Goal: Transaction & Acquisition: Download file/media

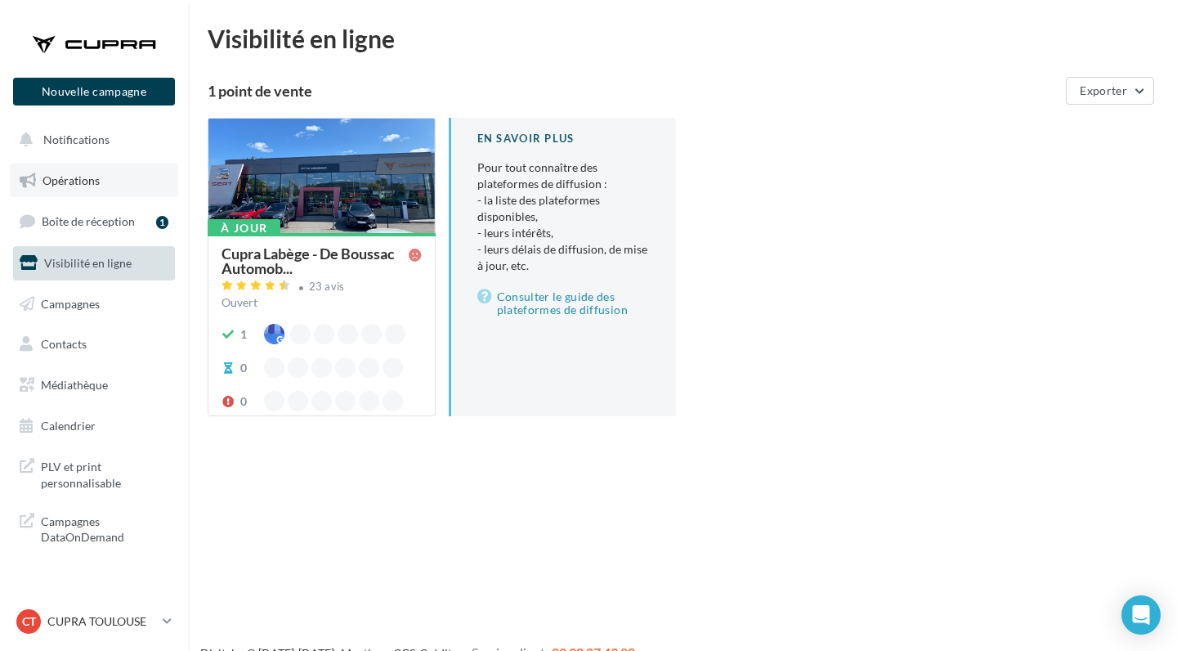
click at [100, 176] on link "Opérations" at bounding box center [94, 180] width 168 height 34
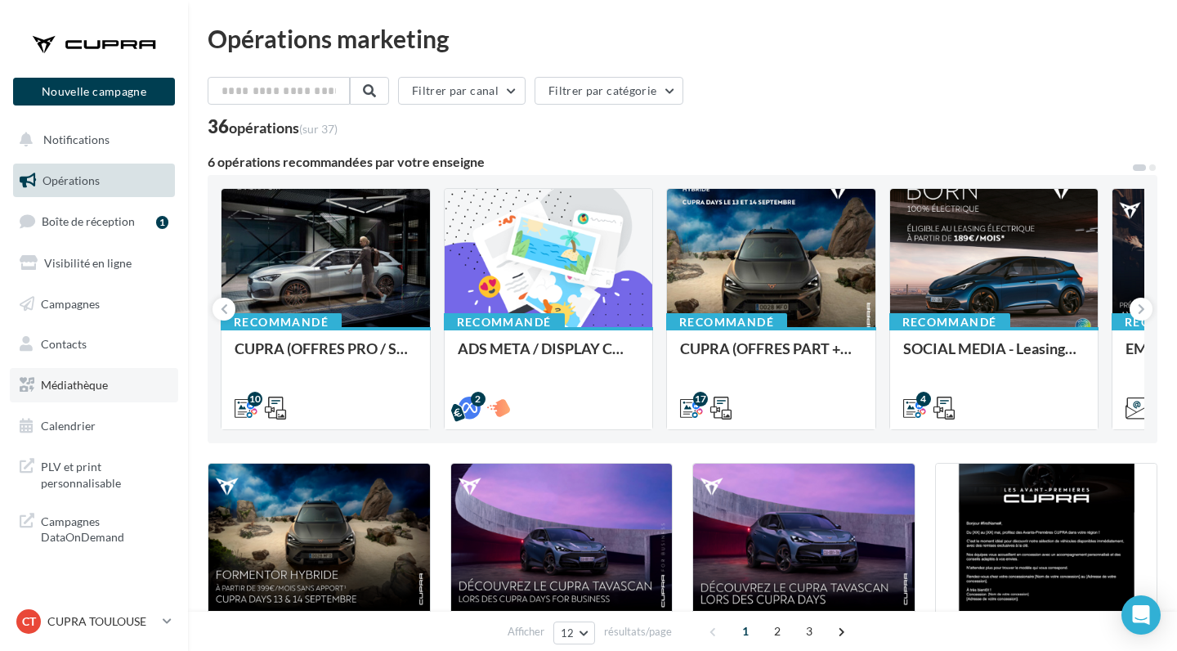
click at [86, 378] on span "Médiathèque" at bounding box center [74, 385] width 67 height 14
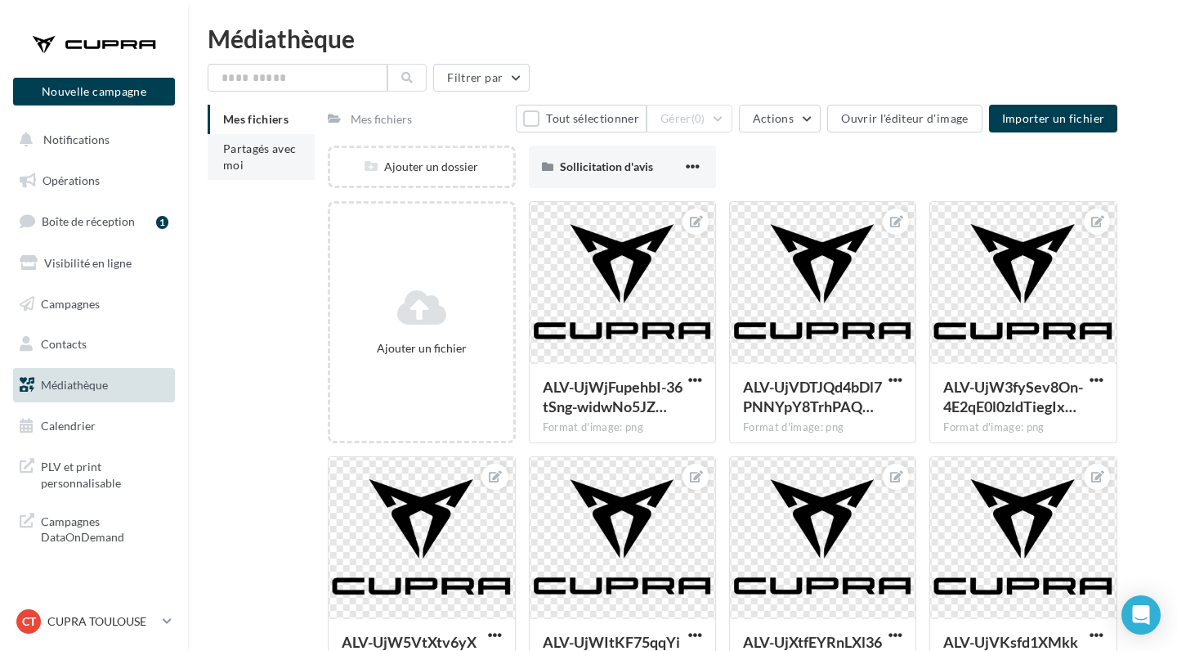
click at [275, 153] on span "Partagés avec moi" at bounding box center [260, 156] width 74 height 30
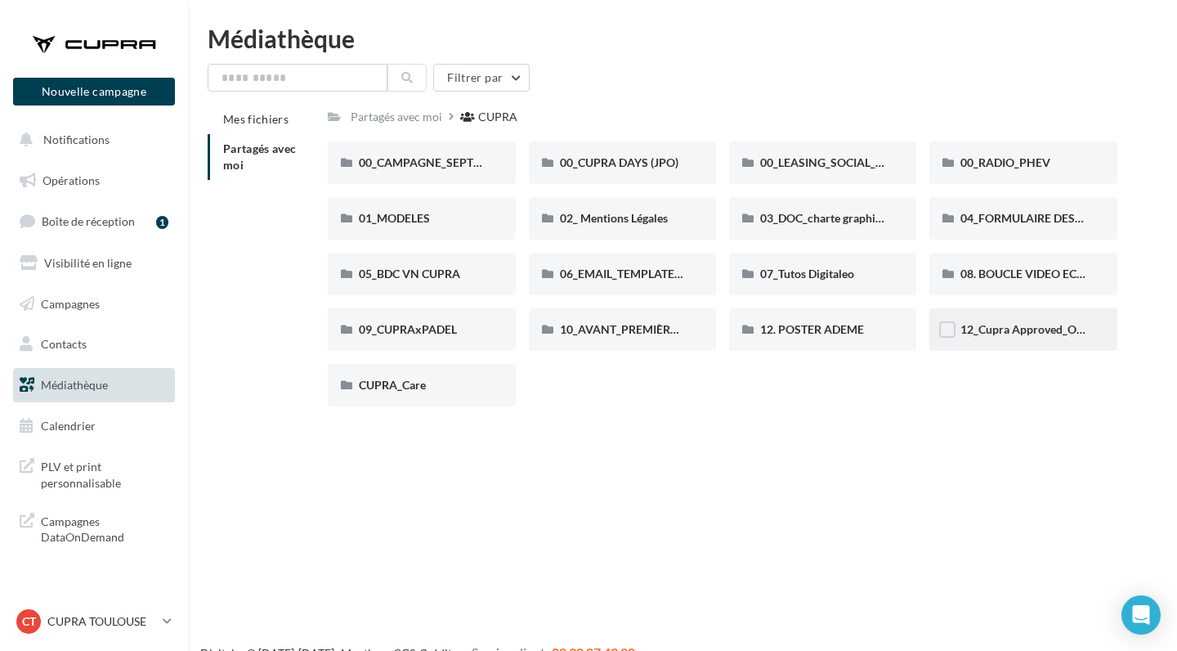
click at [1002, 337] on div "12_Cupra Approved_OCCASIONS_GARANTIES" at bounding box center [1022, 329] width 125 height 16
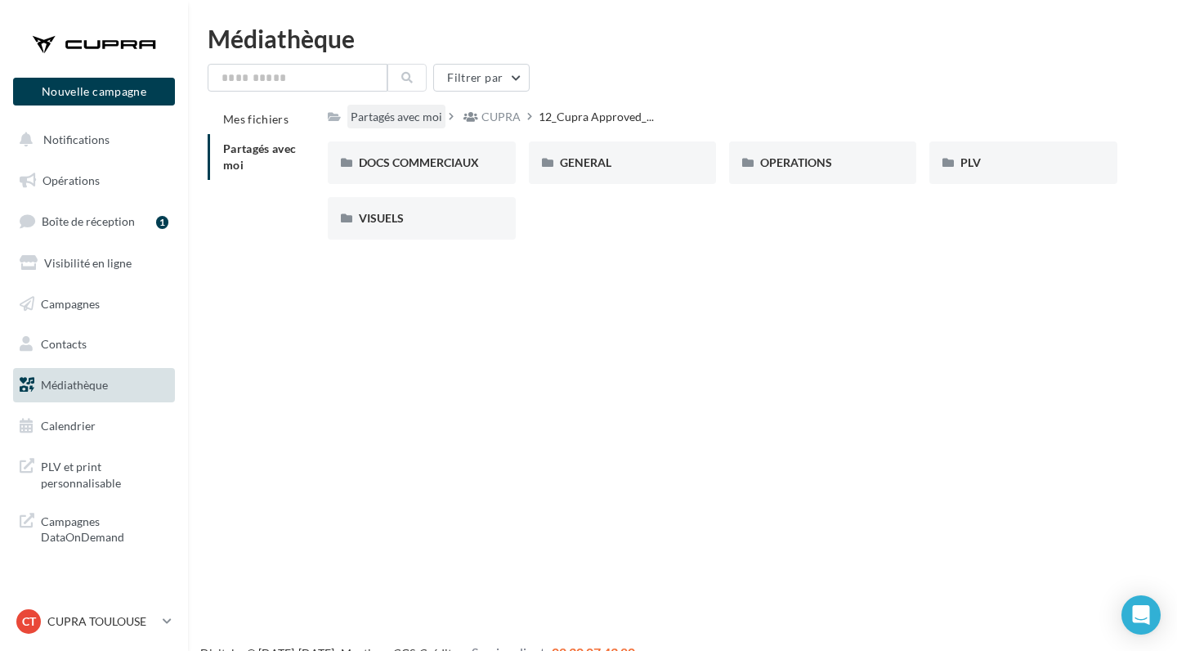
click at [370, 116] on div "Partagés avec moi" at bounding box center [397, 117] width 92 height 16
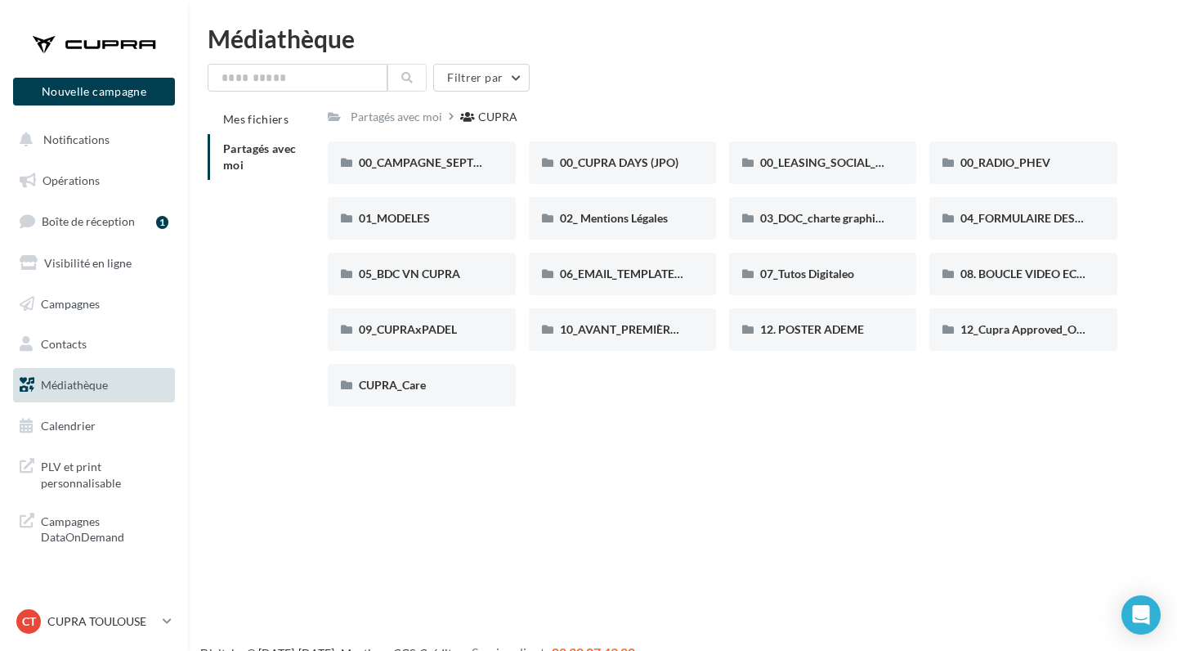
click at [93, 46] on div at bounding box center [94, 44] width 131 height 41
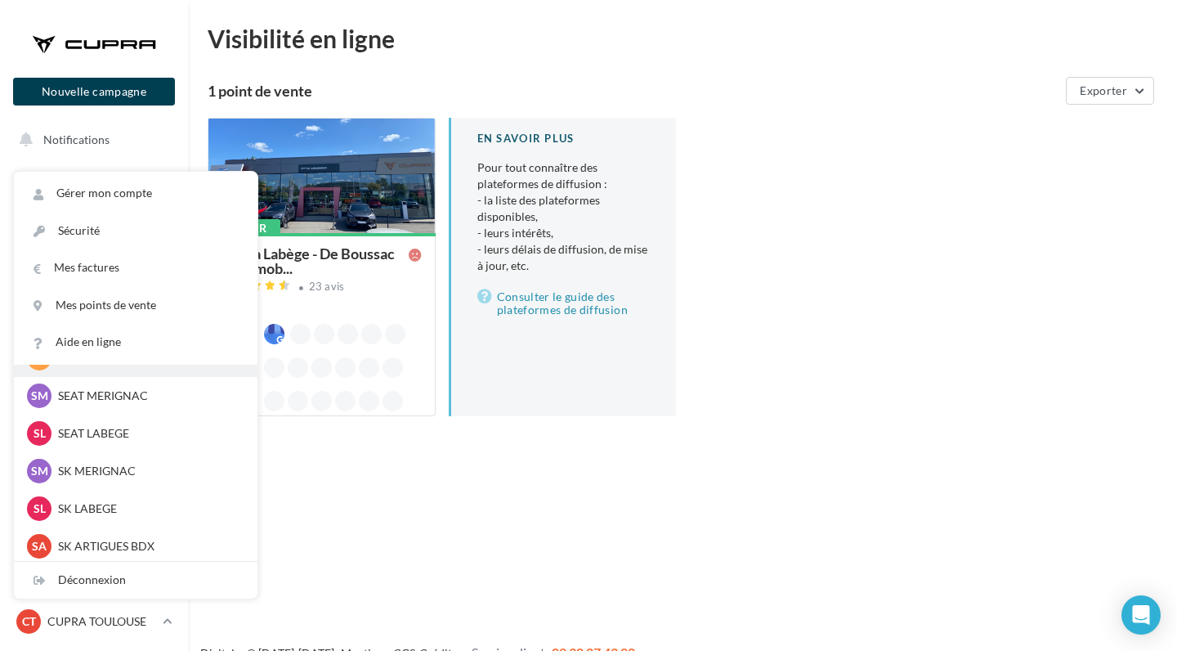
scroll to position [150, 0]
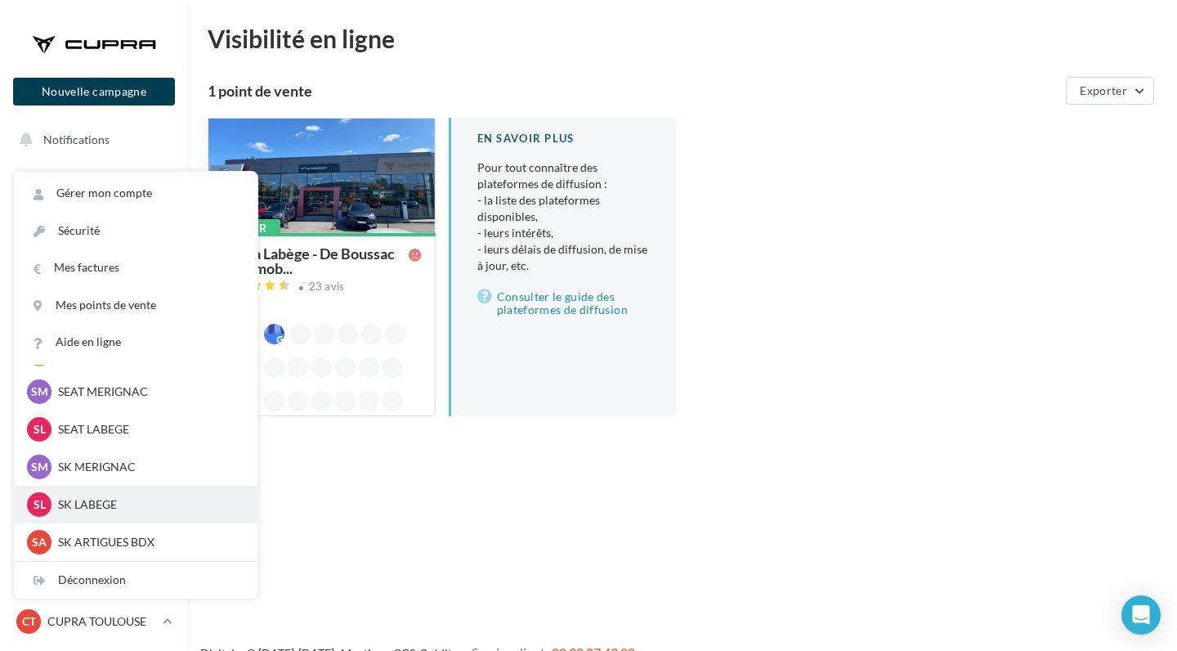
click at [123, 492] on div "SL SK LABEGE sk-labe-ter" at bounding box center [135, 504] width 217 height 25
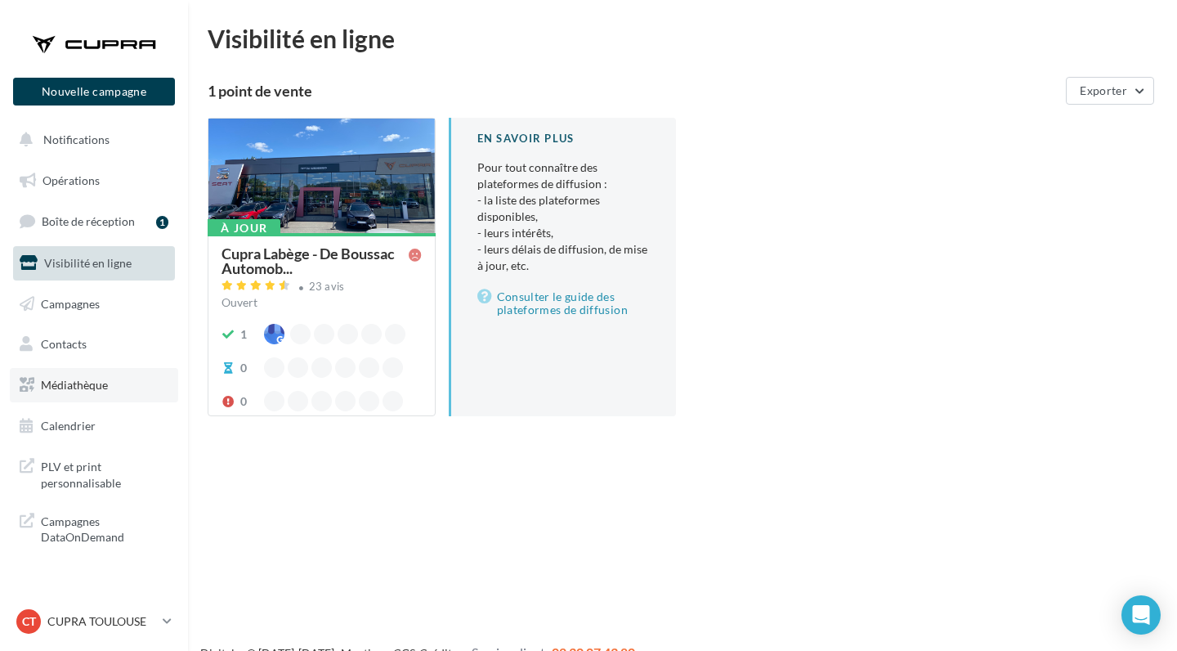
click at [83, 387] on span "Médiathèque" at bounding box center [74, 385] width 67 height 14
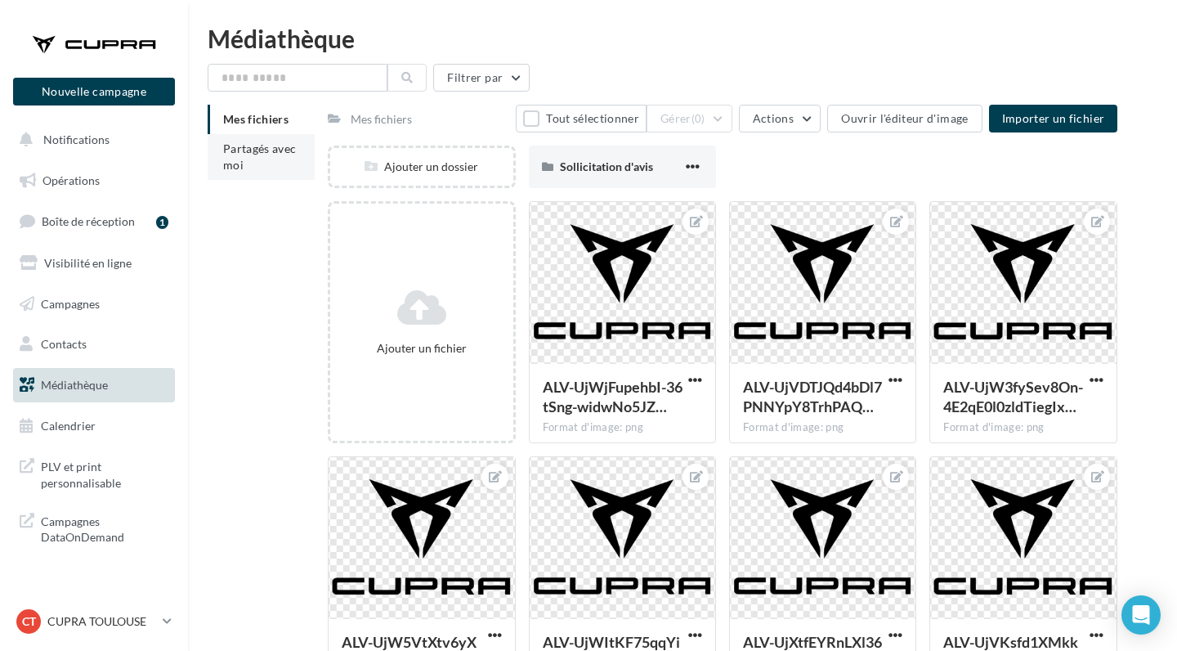
click at [268, 144] on span "Partagés avec moi" at bounding box center [260, 156] width 74 height 30
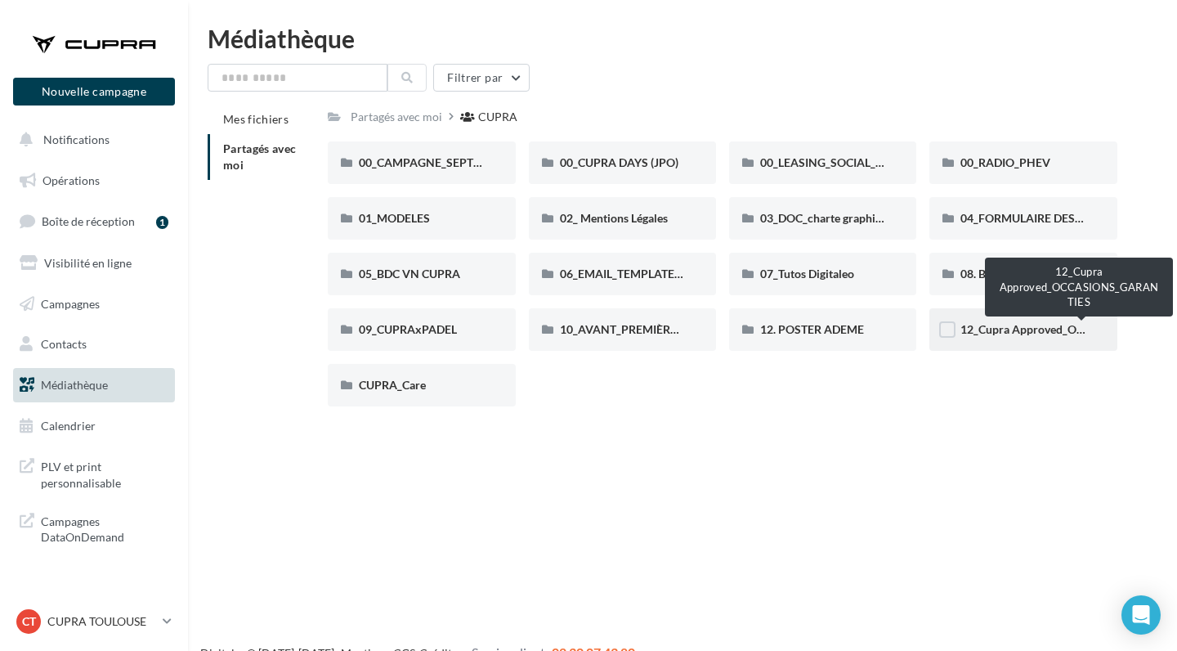
click at [1009, 324] on span "12_Cupra Approved_OCCASIONS_GARANTIES" at bounding box center [1081, 329] width 242 height 14
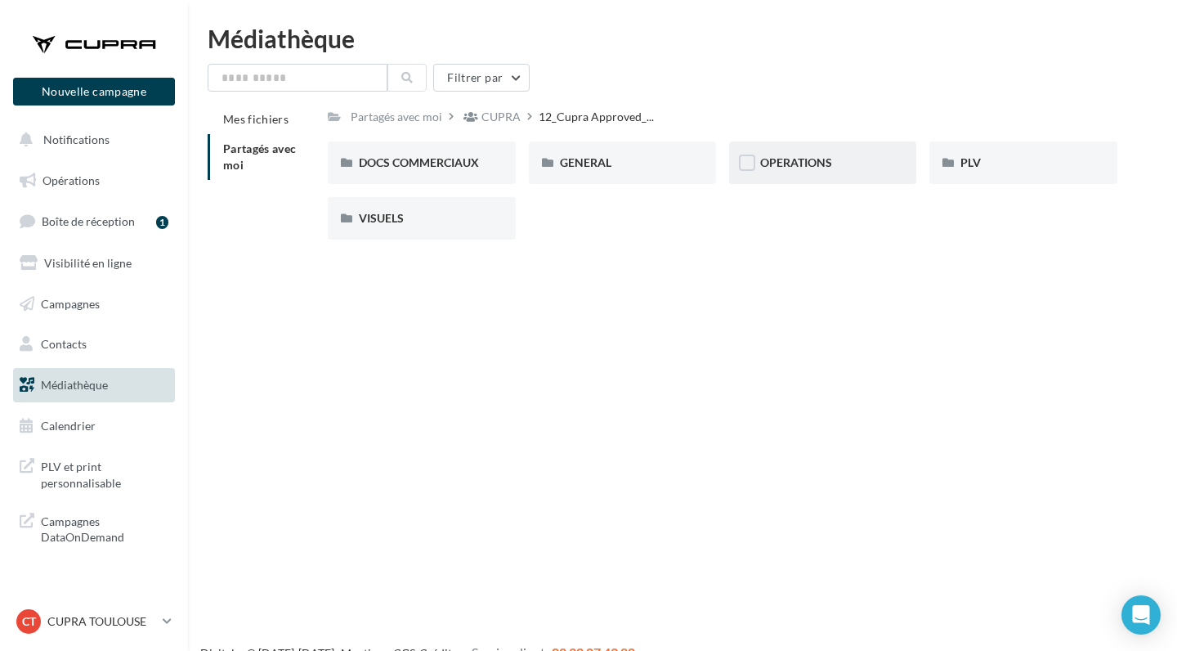
click at [769, 176] on div "OPERATIONS" at bounding box center [822, 162] width 187 height 42
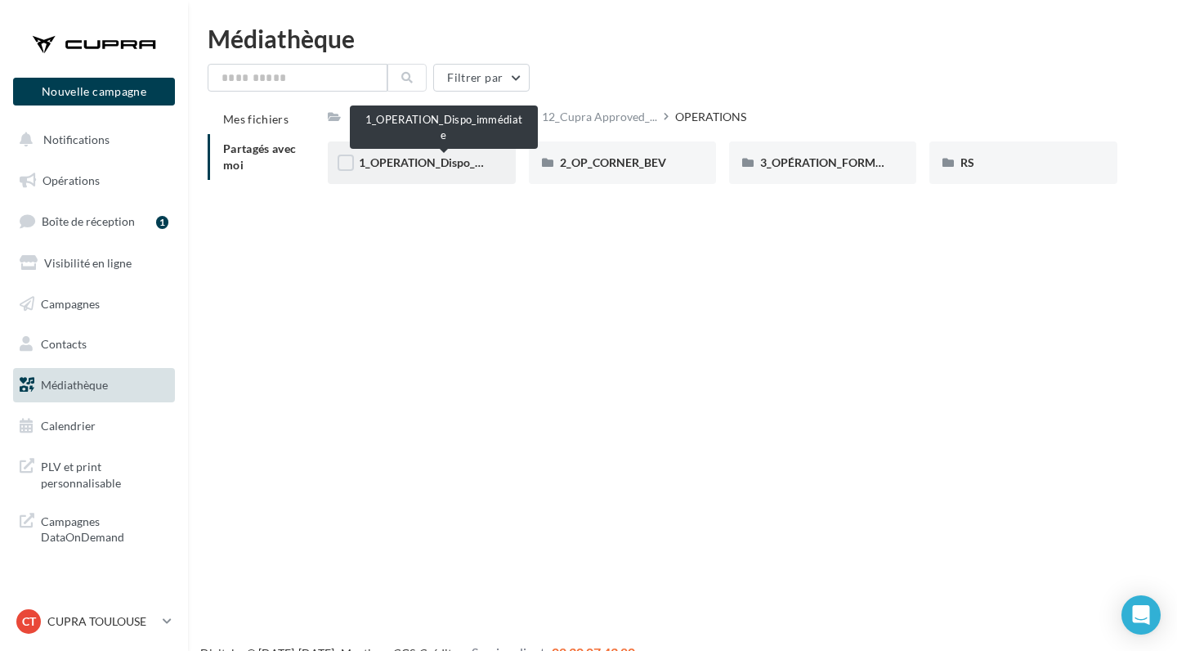
click at [436, 162] on span "1_OPERATION_Dispo_immédiate" at bounding box center [444, 162] width 170 height 14
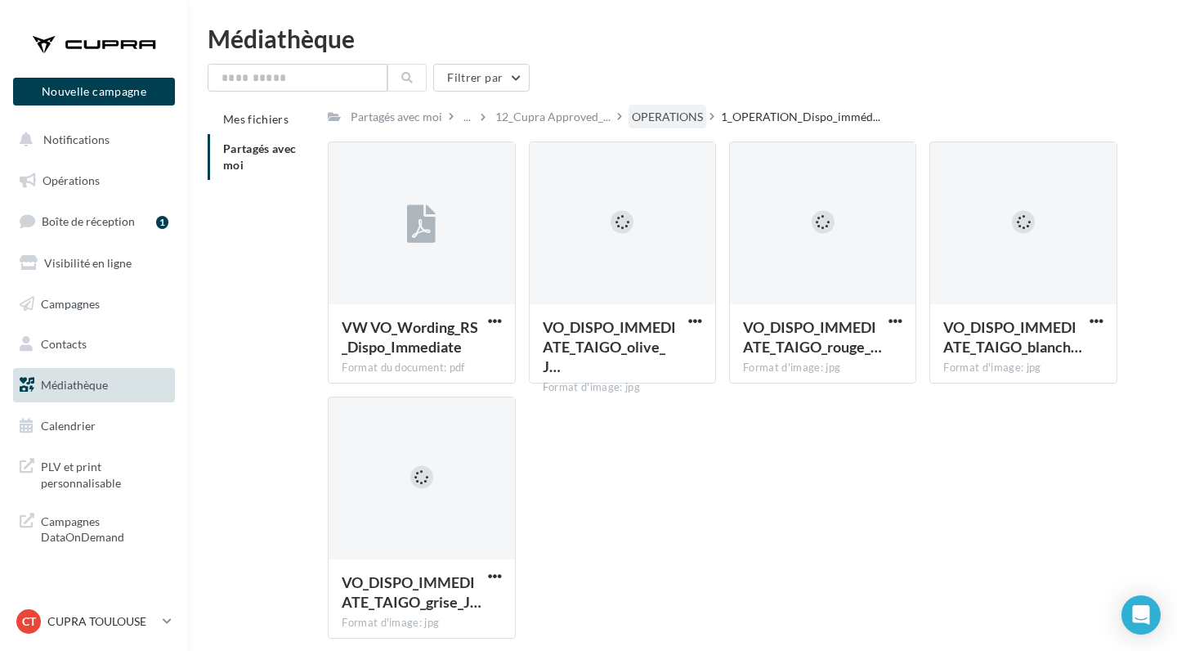
click at [670, 113] on div "OPERATIONS" at bounding box center [667, 117] width 71 height 16
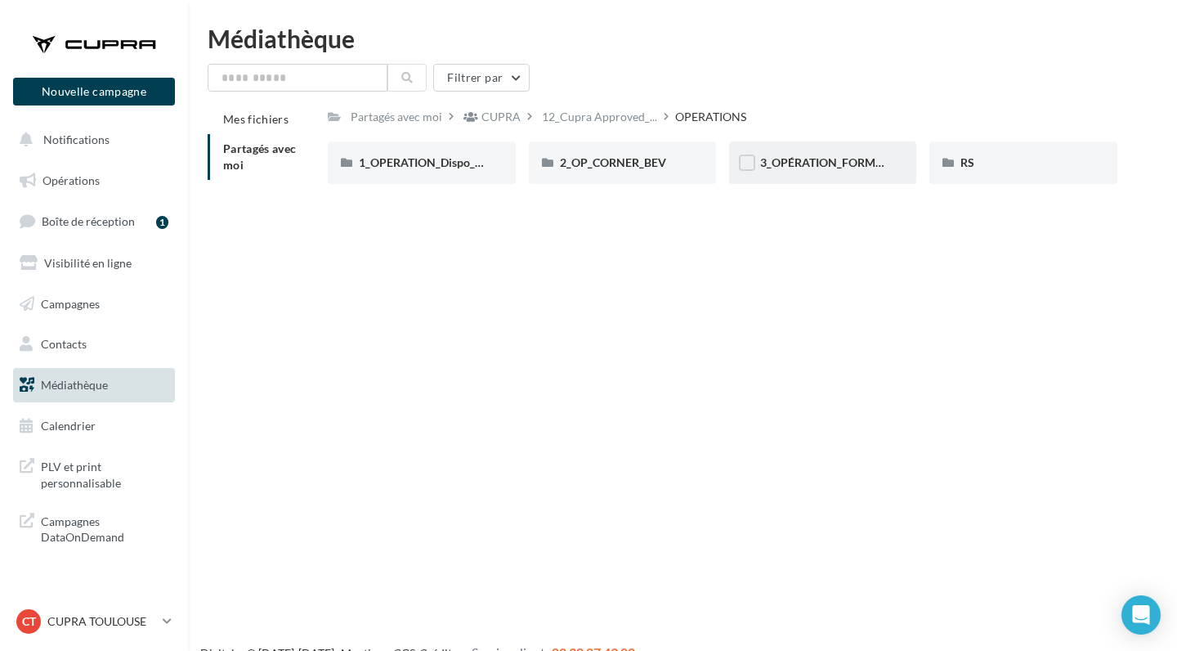
click at [826, 154] on div "3_OPÉRATION_FORMENTOR_SEPT_25" at bounding box center [822, 162] width 125 height 16
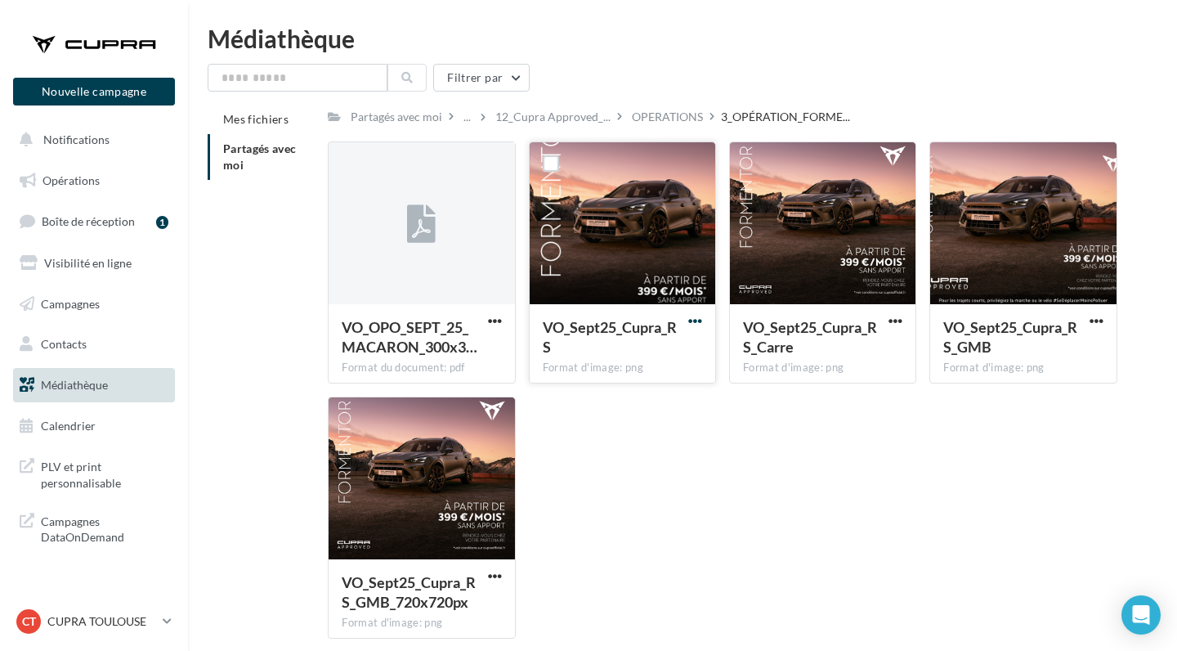
click at [690, 317] on span "button" at bounding box center [695, 321] width 14 height 14
click at [671, 353] on button "Télécharger" at bounding box center [623, 353] width 163 height 42
click at [729, 460] on div "VO_OPO_SEPT_25_MACARON_300x3… Format du document: pdf VO_OPO_SEPT_25_MACARON_30…" at bounding box center [729, 396] width 803 height 510
click at [1094, 325] on span "button" at bounding box center [1096, 321] width 14 height 14
click at [1058, 347] on button "Télécharger" at bounding box center [1024, 353] width 163 height 42
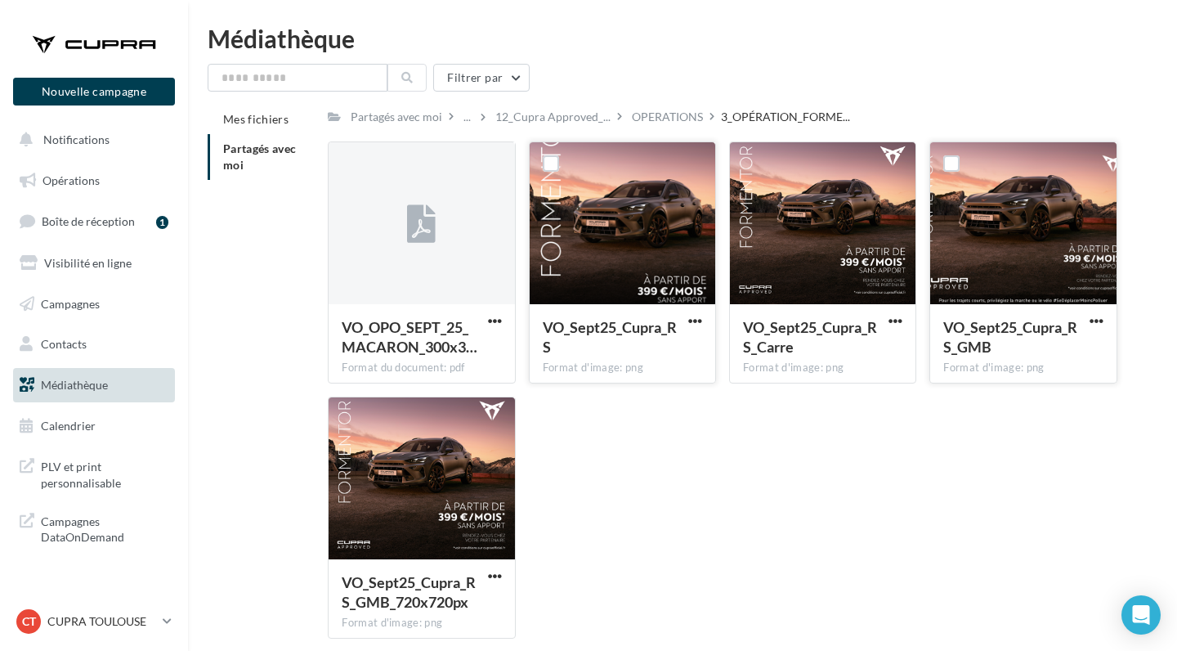
click at [662, 523] on div "VO_OPO_SEPT_25_MACARON_300x3… Format du document: pdf VO_OPO_SEPT_25_MACARON_30…" at bounding box center [729, 396] width 803 height 510
click at [901, 319] on span "button" at bounding box center [895, 321] width 14 height 14
click at [851, 346] on button "Télécharger" at bounding box center [823, 353] width 163 height 42
click at [618, 470] on div "VO_OPO_SEPT_25_MACARON_300x3… Format du document: pdf VO_OPO_SEPT_25_MACARON_30…" at bounding box center [729, 396] width 803 height 510
click at [490, 573] on span "button" at bounding box center [495, 576] width 14 height 14
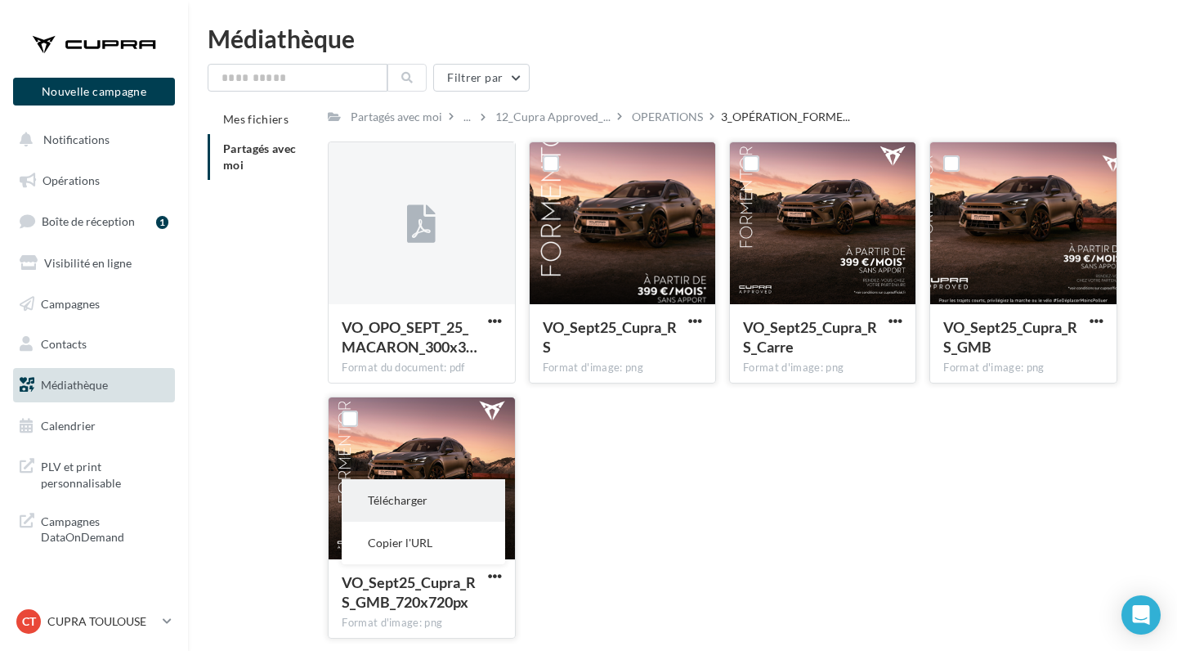
click at [458, 502] on button "Télécharger" at bounding box center [423, 500] width 163 height 42
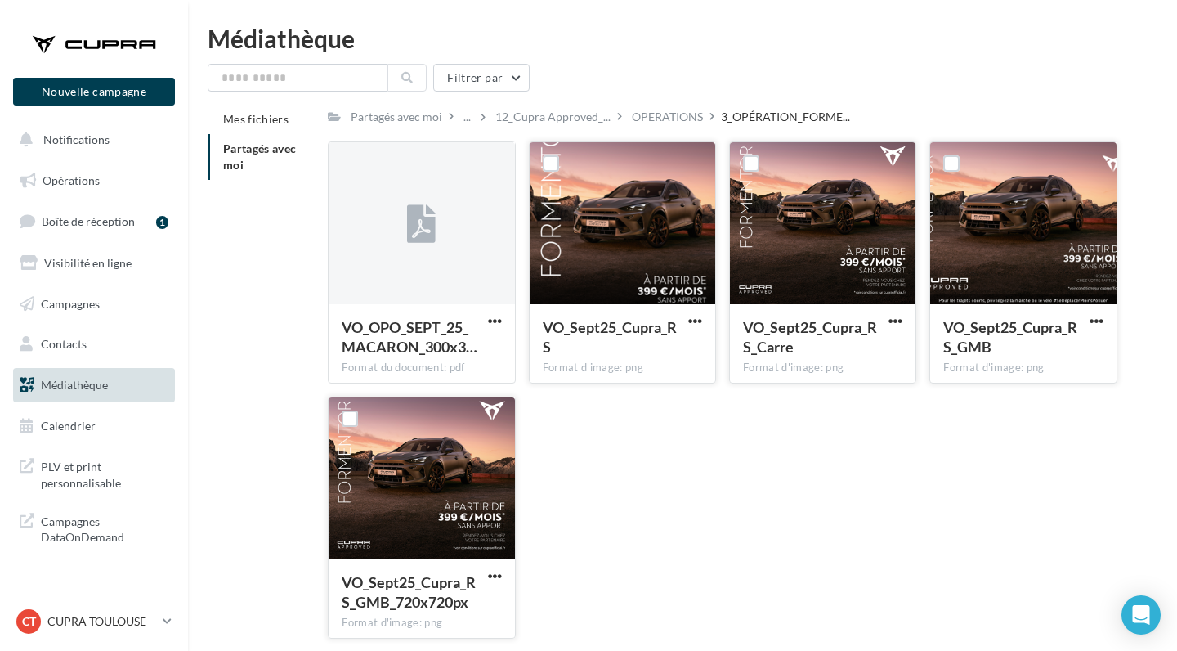
click at [634, 460] on div "VO_OPO_SEPT_25_MACARON_300x3… Format du document: pdf VO_OPO_SEPT_25_MACARON_30…" at bounding box center [729, 396] width 803 height 510
click at [104, 184] on link "Opérations" at bounding box center [94, 180] width 168 height 34
